Goal: Information Seeking & Learning: Learn about a topic

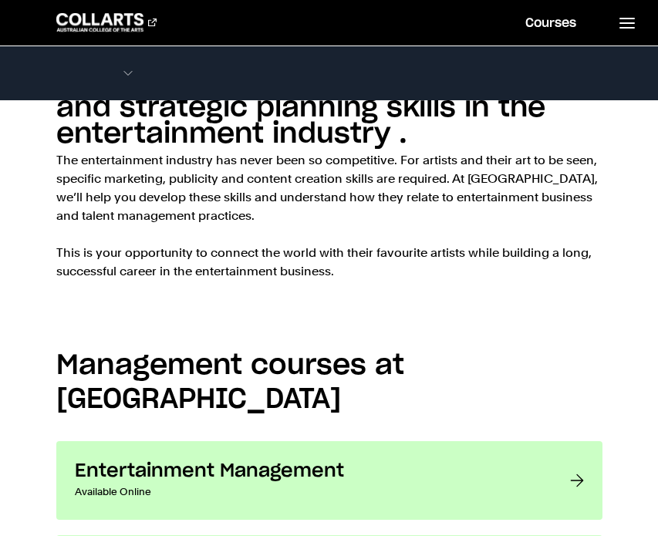
scroll to position [1010, 0]
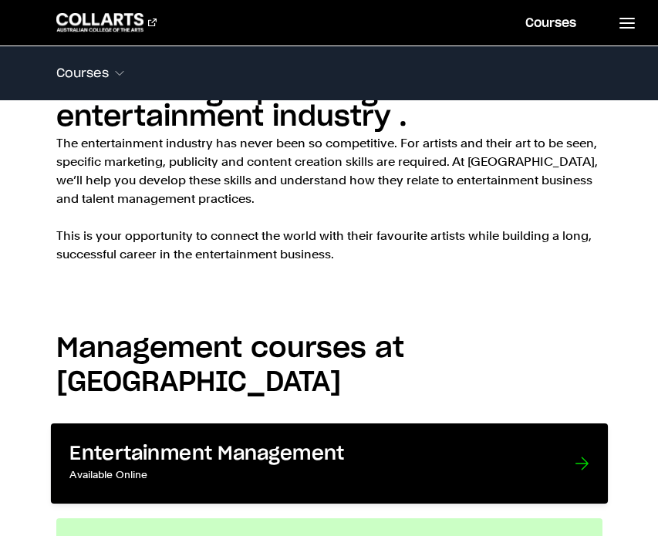
click at [206, 423] on link "Entertainment Management Available Online Get behind the scenes of the entertai…" at bounding box center [328, 463] width 557 height 80
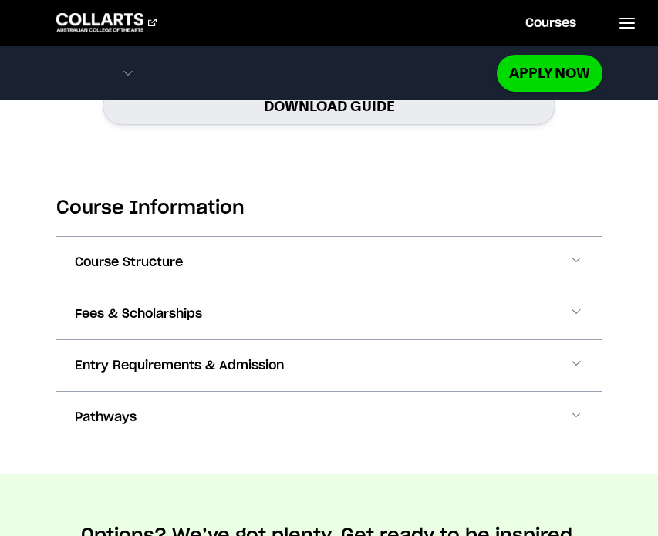
scroll to position [2130, 0]
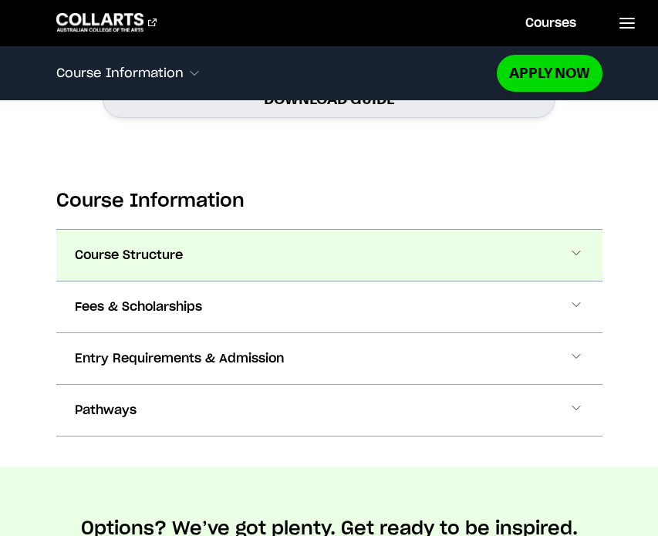
click at [491, 244] on button "Course Structure" at bounding box center [329, 255] width 546 height 51
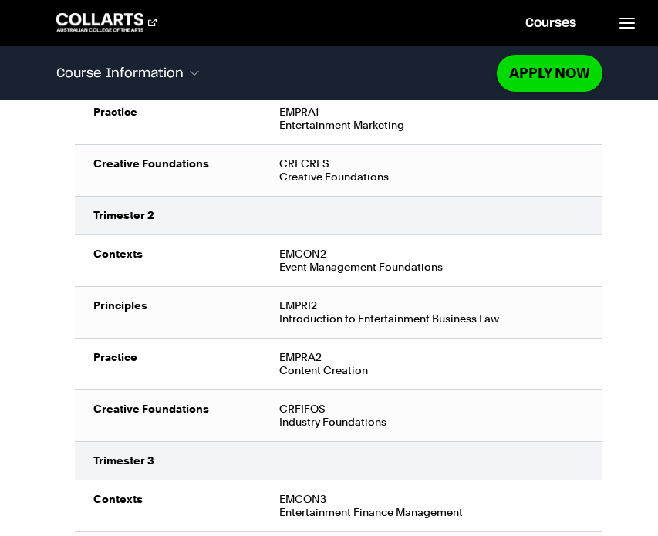
scroll to position [2660, 0]
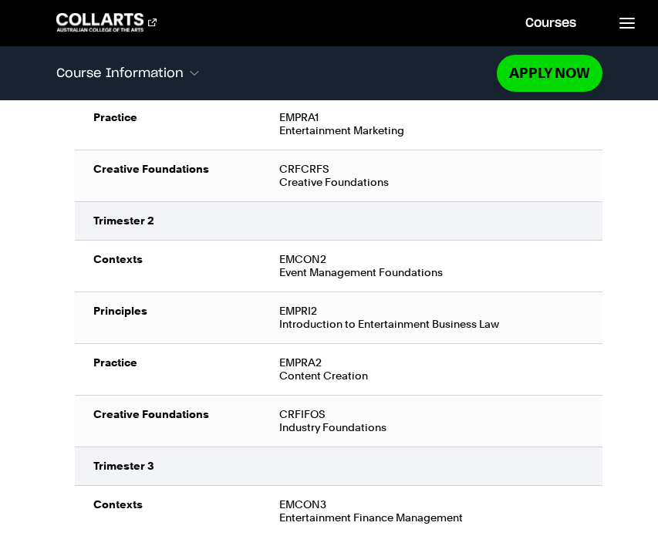
click at [442, 249] on td "EMCON2 Event Management Foundations" at bounding box center [431, 267] width 341 height 52
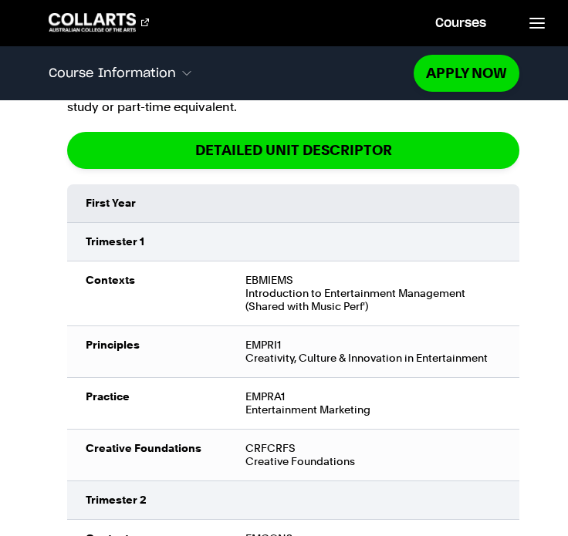
scroll to position [2500, 0]
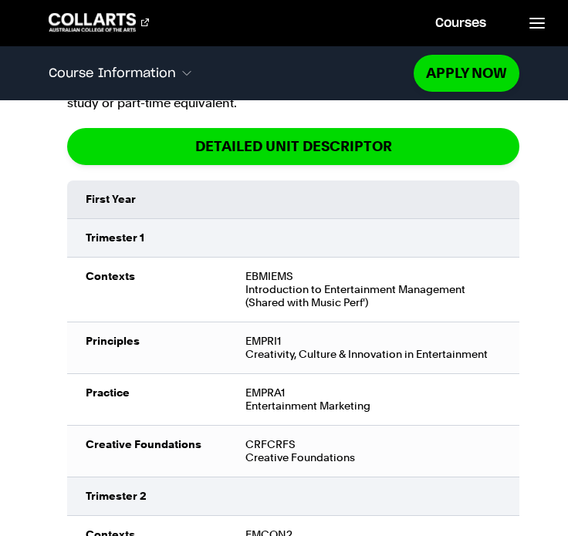
click at [373, 386] on div "EMPRA1 Entertainment Marketing" at bounding box center [372, 399] width 255 height 26
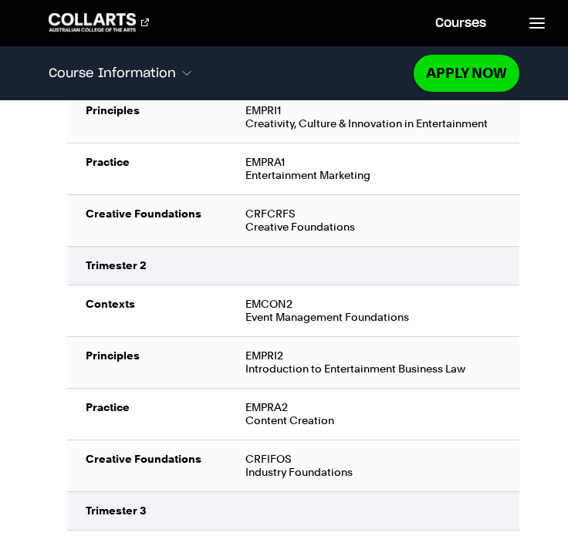
scroll to position [2731, 0]
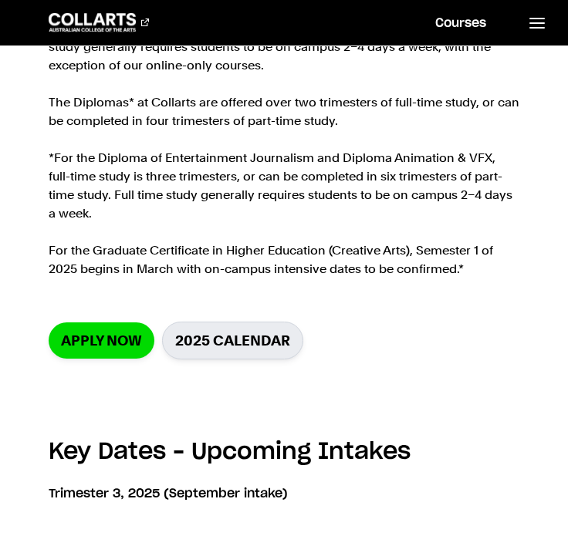
scroll to position [163, 0]
